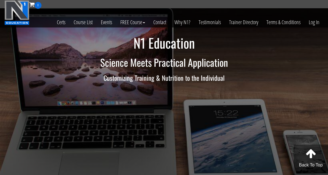
click at [86, 22] on link "Course List" at bounding box center [82, 22] width 27 height 27
click at [84, 23] on link "Course List" at bounding box center [82, 22] width 27 height 27
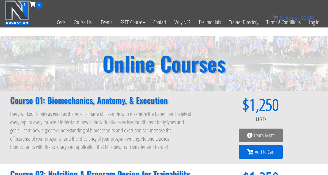
click at [315, 23] on link "Log In" at bounding box center [313, 22] width 19 height 27
click at [316, 21] on link "Log In" at bounding box center [313, 22] width 19 height 27
click at [315, 22] on link "Log In" at bounding box center [313, 22] width 19 height 27
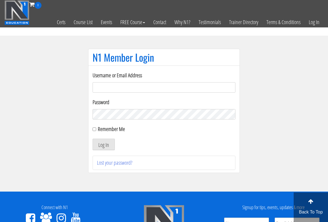
click at [185, 88] on input "Username or Email Address" at bounding box center [163, 87] width 143 height 10
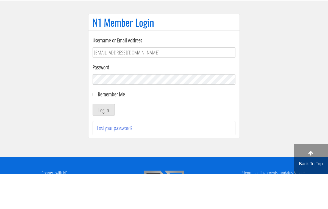
type input "matheo972stp@gmail.com"
click at [191, 87] on form "Username or Email Address matheo972stp@gmail.com Password Remember Me Log In" at bounding box center [163, 110] width 143 height 79
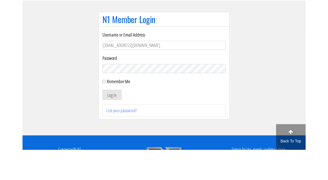
scroll to position [35, 0]
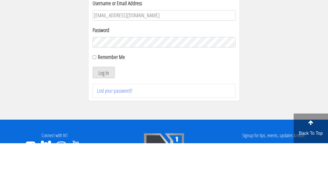
click at [96, 92] on input "Remember Me" at bounding box center [94, 94] width 4 height 4
checkbox input "true"
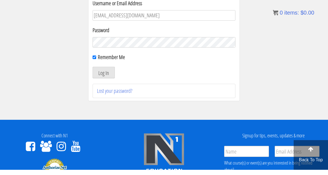
scroll to position [72, 0]
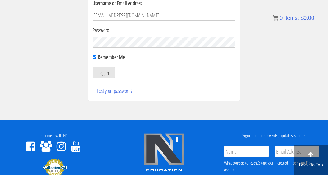
click at [110, 74] on button "Log In" at bounding box center [103, 73] width 22 height 12
click at [111, 73] on button "Log In" at bounding box center [103, 73] width 22 height 12
click at [130, 78] on div "Log In" at bounding box center [163, 73] width 143 height 12
click at [127, 78] on div "Log In" at bounding box center [163, 73] width 143 height 12
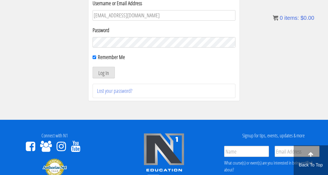
click at [69, 120] on section "N1 Member Login Username or Email Address matheo972stp@gmail.com Password Remem…" at bounding box center [164, 42] width 328 height 156
click at [71, 120] on section "N1 Member Login Username or Email Address matheo972stp@gmail.com Password Remem…" at bounding box center [164, 42] width 328 height 156
click at [77, 71] on section "N1 Member Login Username or Email Address matheo972stp@gmail.com Password Remem…" at bounding box center [164, 42] width 328 height 156
